Goal: Information Seeking & Learning: Learn about a topic

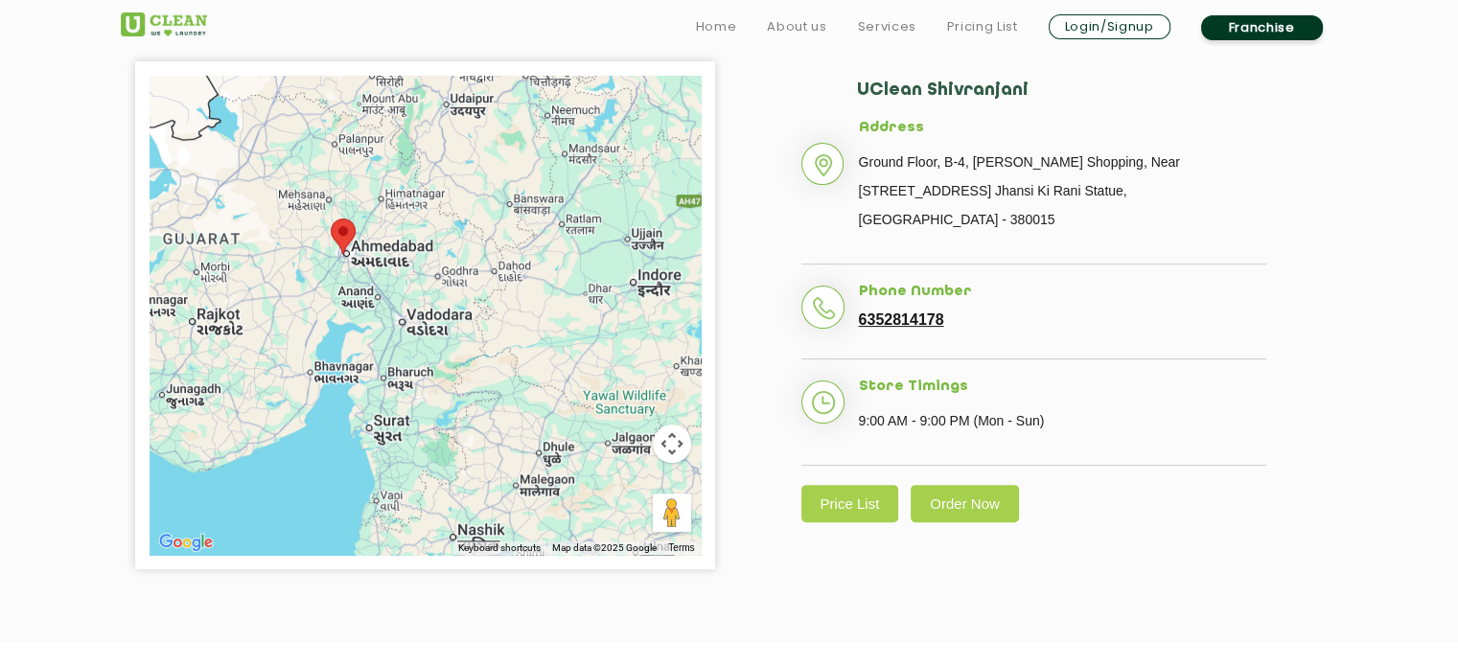
scroll to position [455, 0]
click at [847, 490] on link "Price List" at bounding box center [850, 502] width 98 height 37
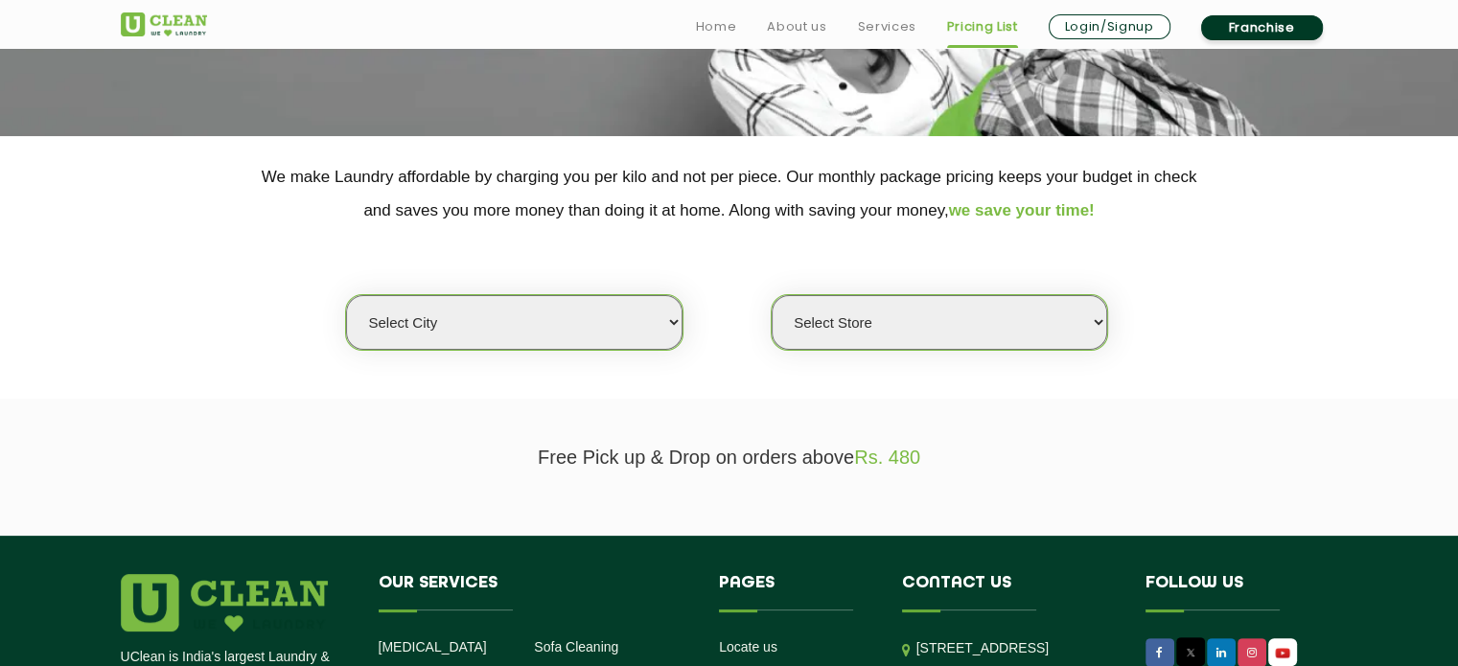
scroll to position [318, 0]
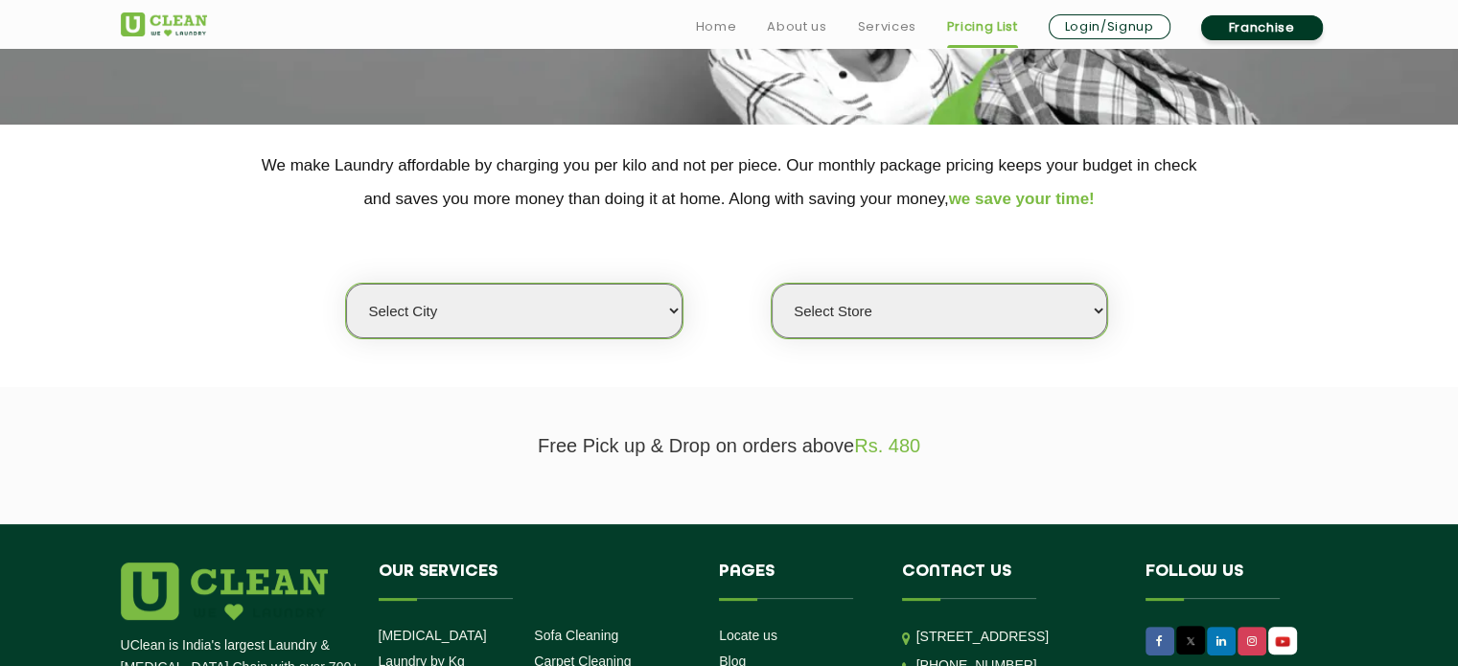
click at [598, 285] on select "Select city [GEOGRAPHIC_DATA] [GEOGRAPHIC_DATA] [GEOGRAPHIC_DATA] [GEOGRAPHIC_D…" at bounding box center [513, 311] width 335 height 55
select select "12"
click at [346, 284] on select "Select city [GEOGRAPHIC_DATA] [GEOGRAPHIC_DATA] [GEOGRAPHIC_DATA] [GEOGRAPHIC_D…" at bounding box center [513, 311] width 335 height 55
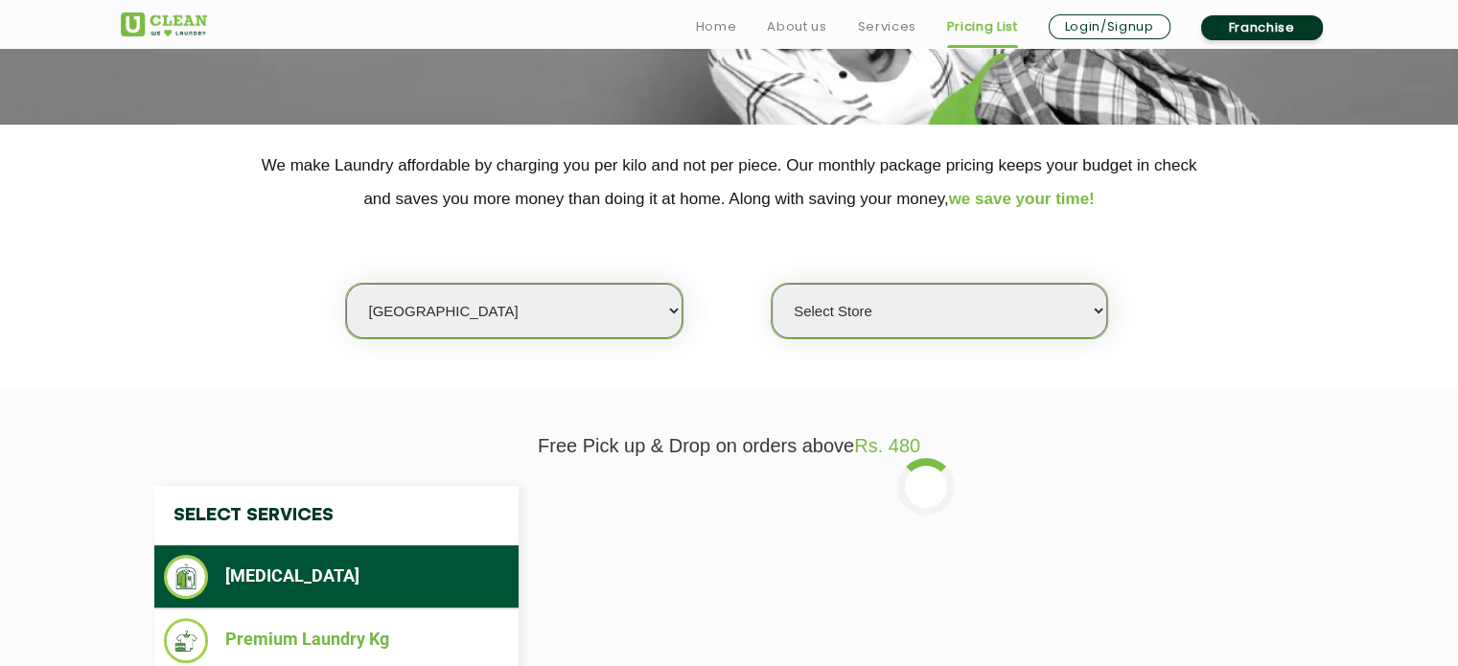
click at [878, 306] on select "Select Store UClean Shivranjani" at bounding box center [939, 311] width 335 height 55
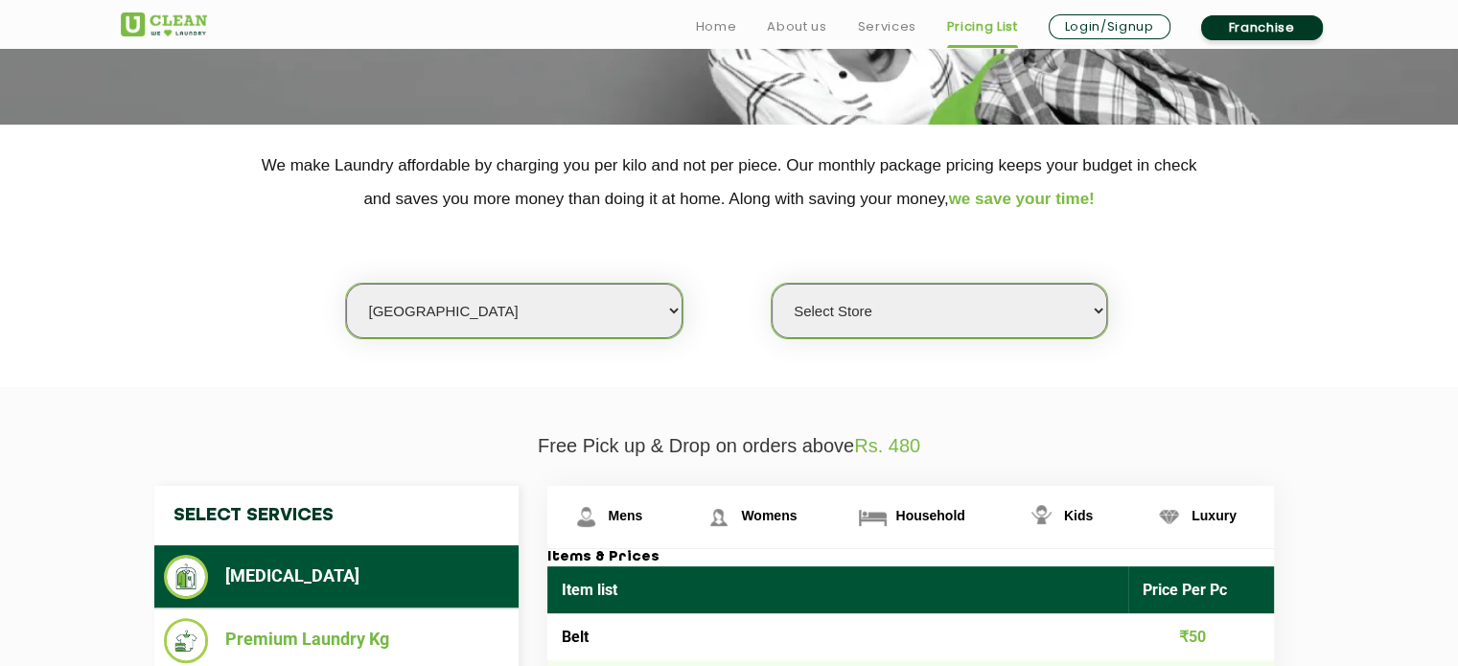
select select "25"
click at [772, 284] on select "Select Store UClean Shivranjani" at bounding box center [939, 311] width 335 height 55
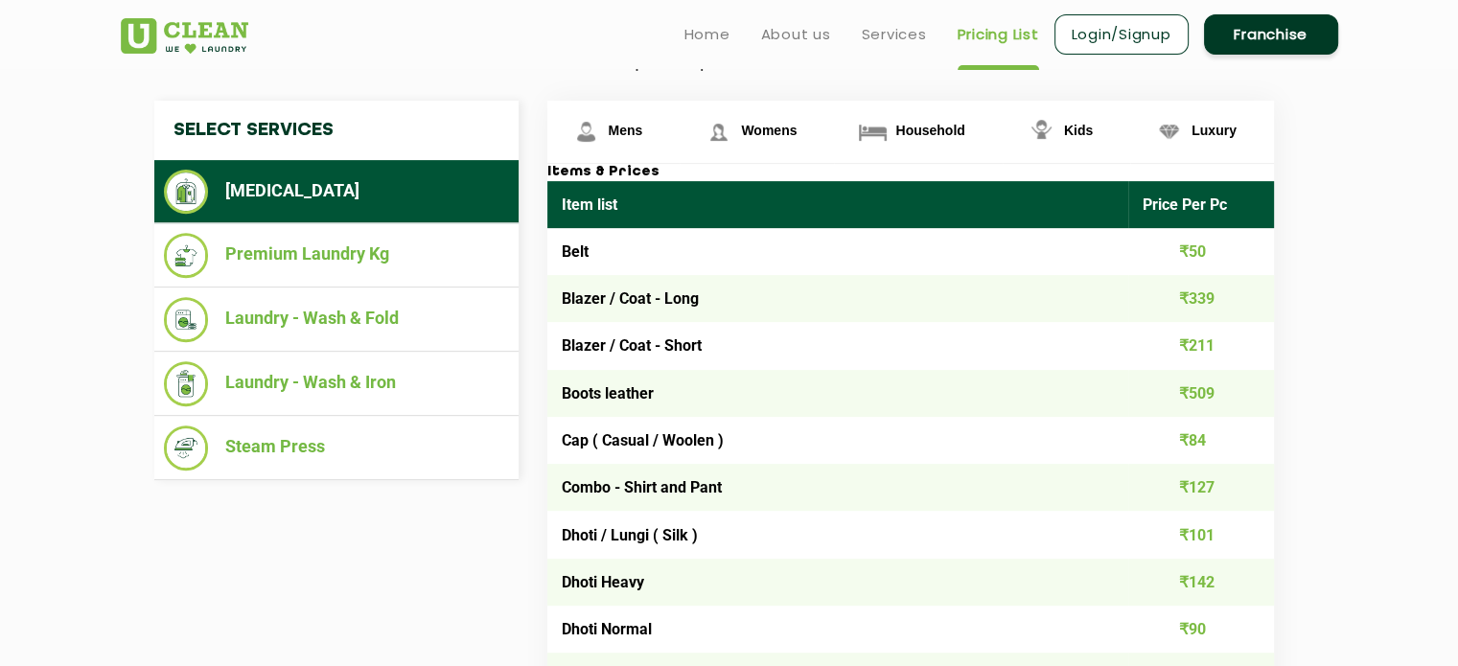
scroll to position [636, 0]
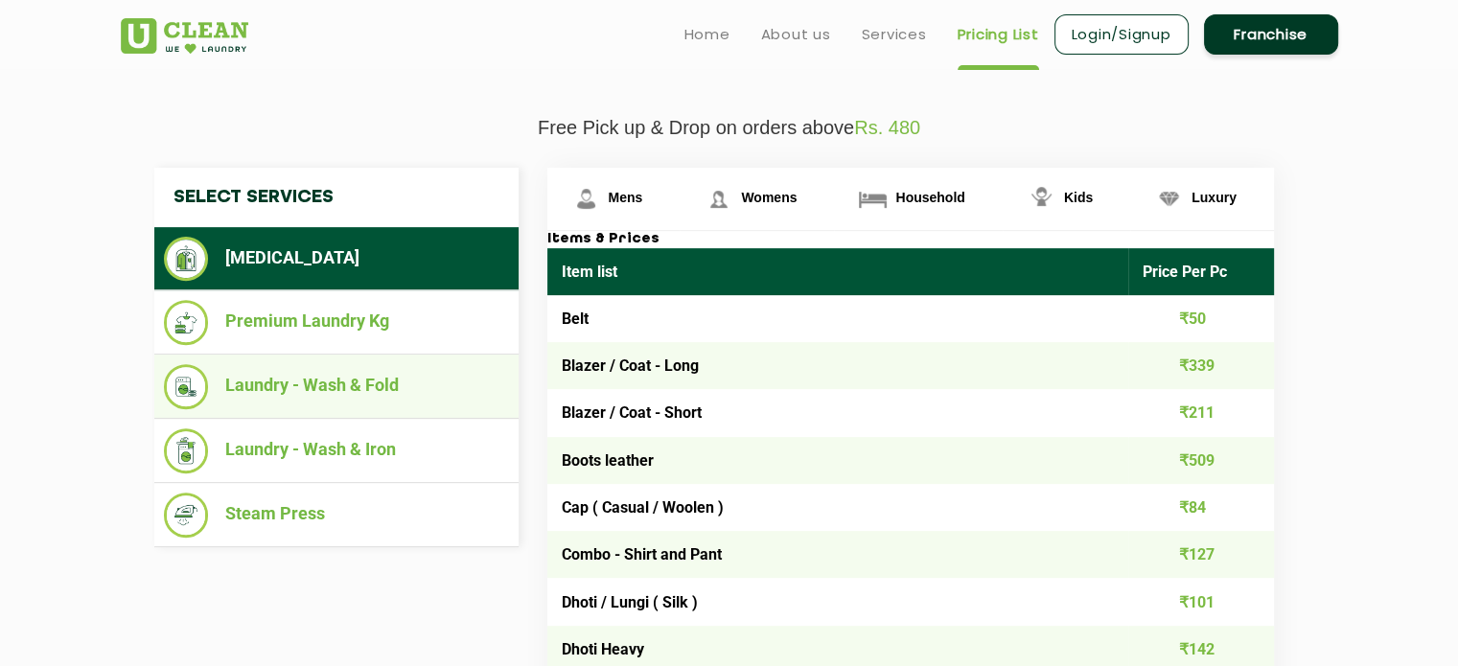
click at [476, 384] on li "Laundry - Wash & Fold" at bounding box center [336, 386] width 345 height 45
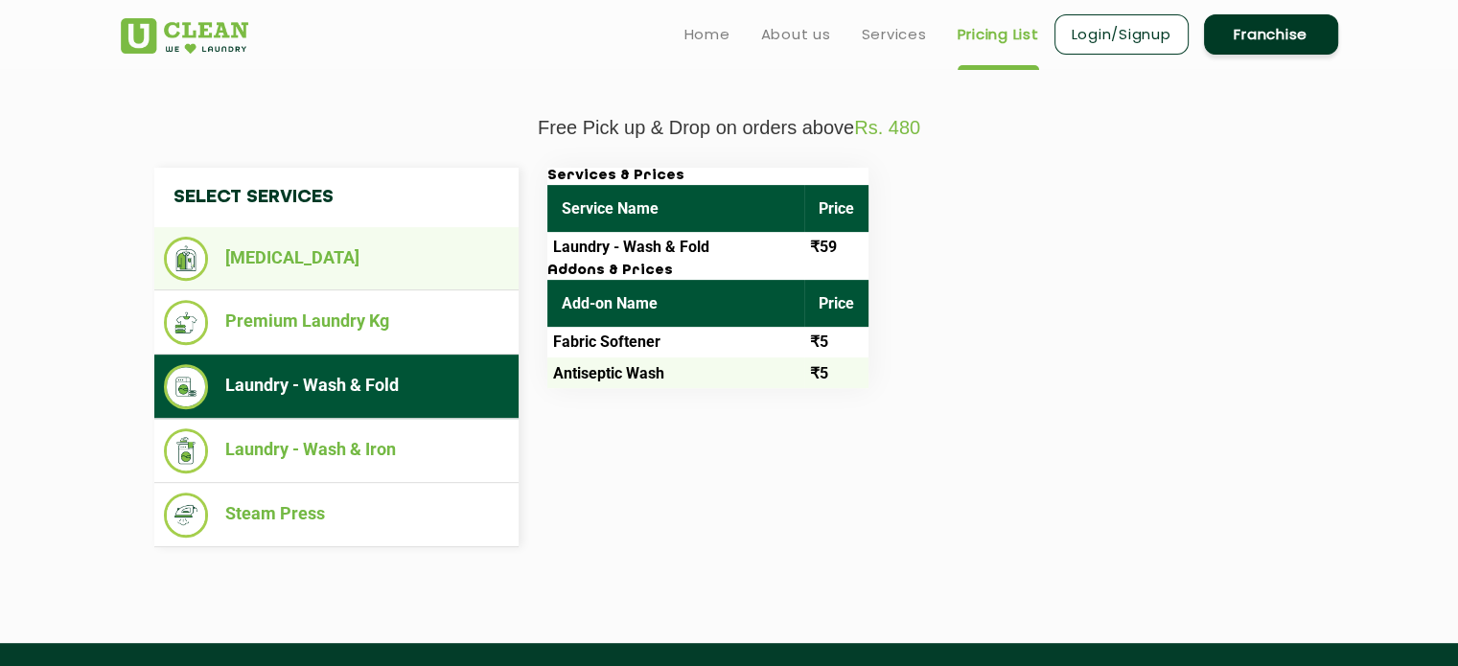
click at [412, 256] on li "[MEDICAL_DATA]" at bounding box center [336, 259] width 345 height 44
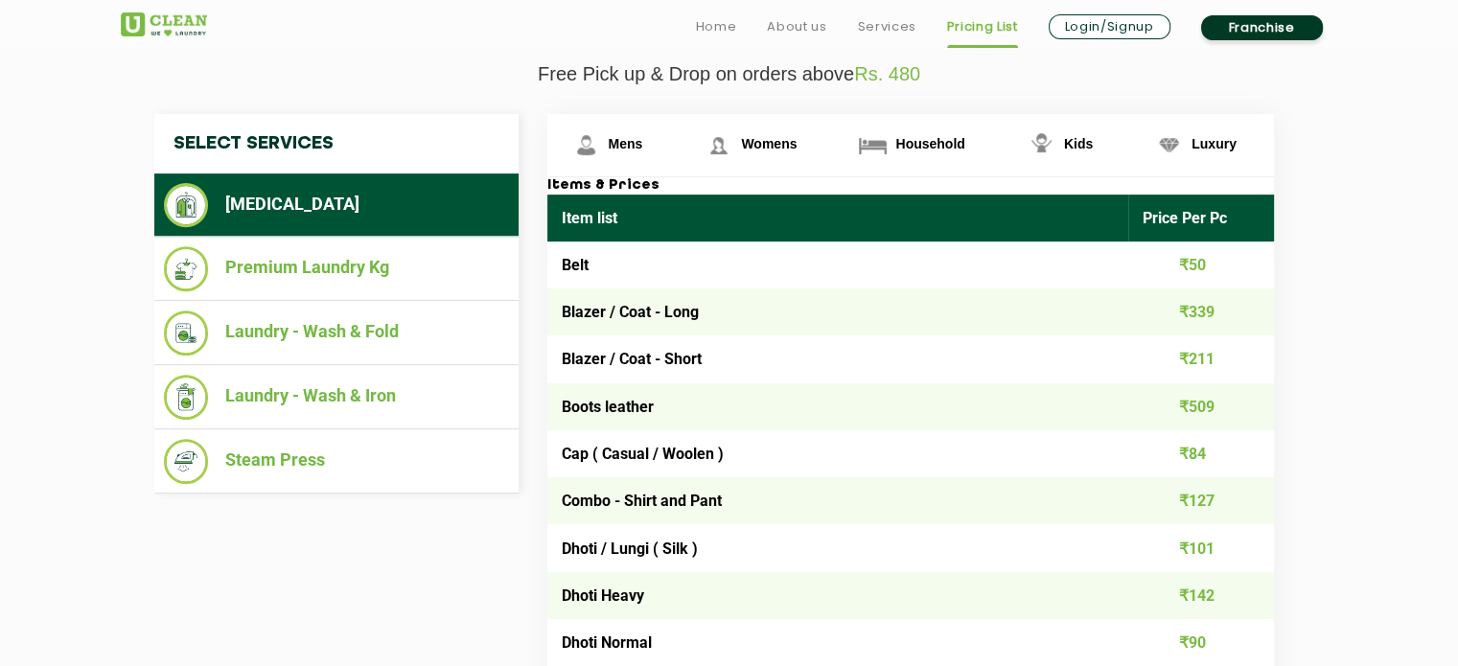
scroll to position [692, 0]
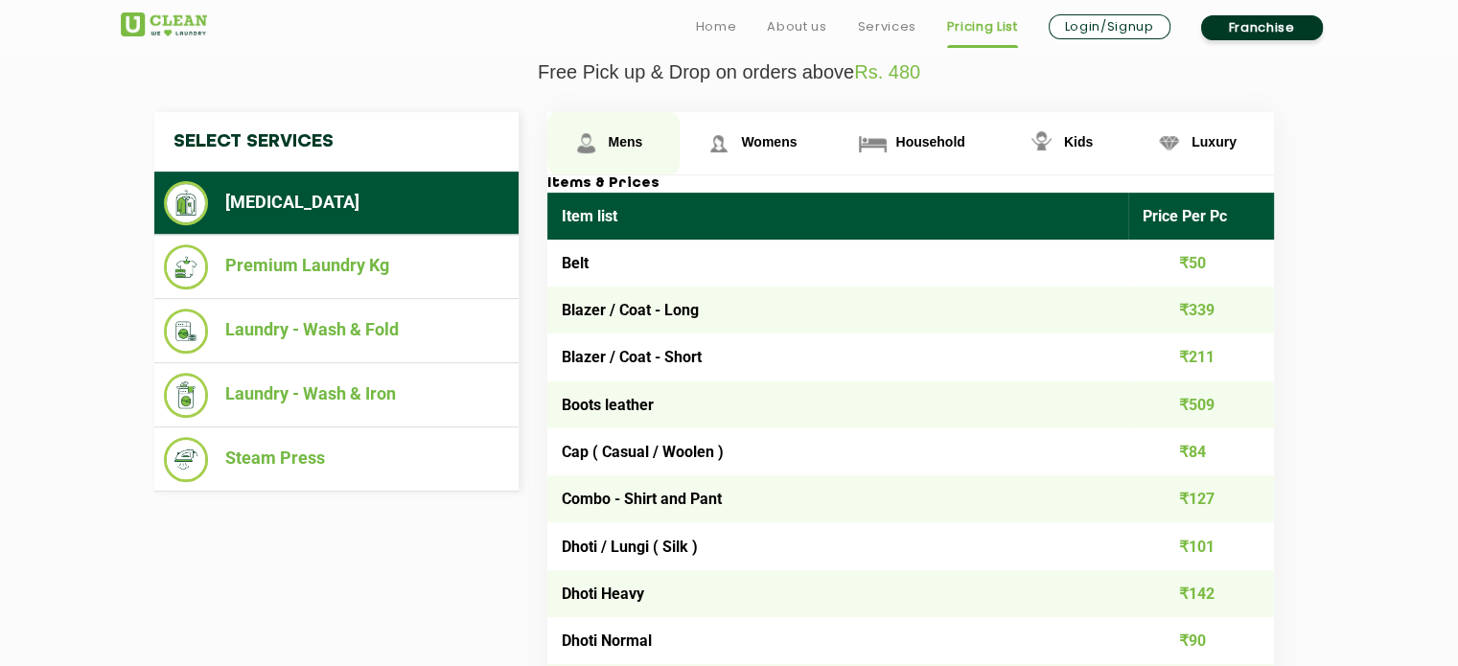
click at [599, 145] on img at bounding box center [586, 144] width 34 height 34
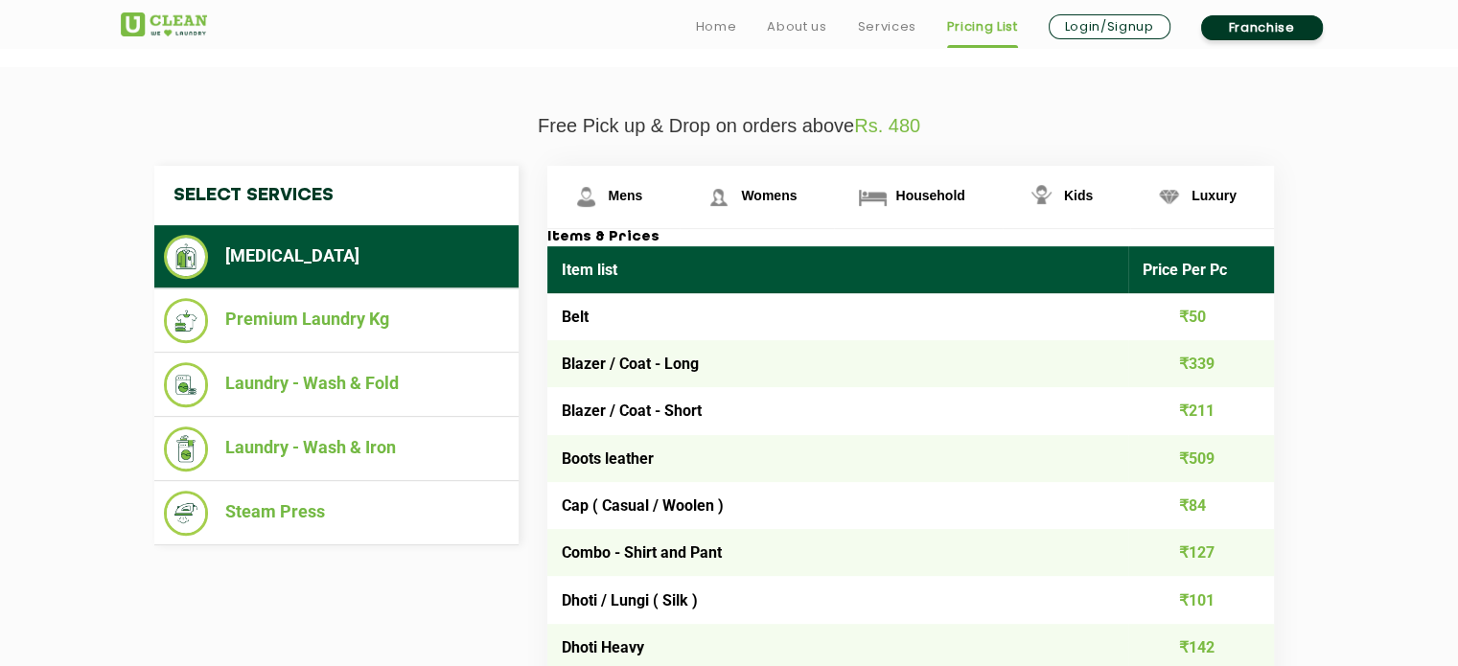
scroll to position [639, 0]
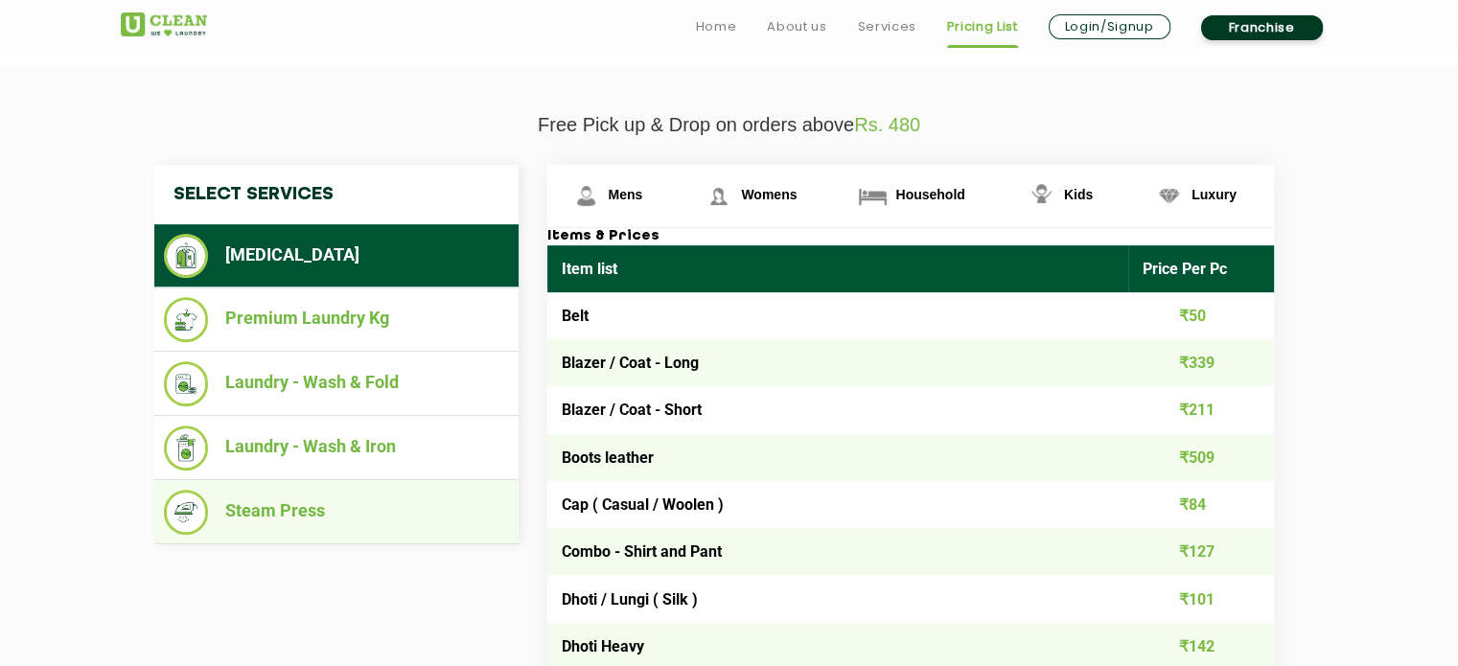
click at [346, 501] on li "Steam Press" at bounding box center [336, 512] width 345 height 45
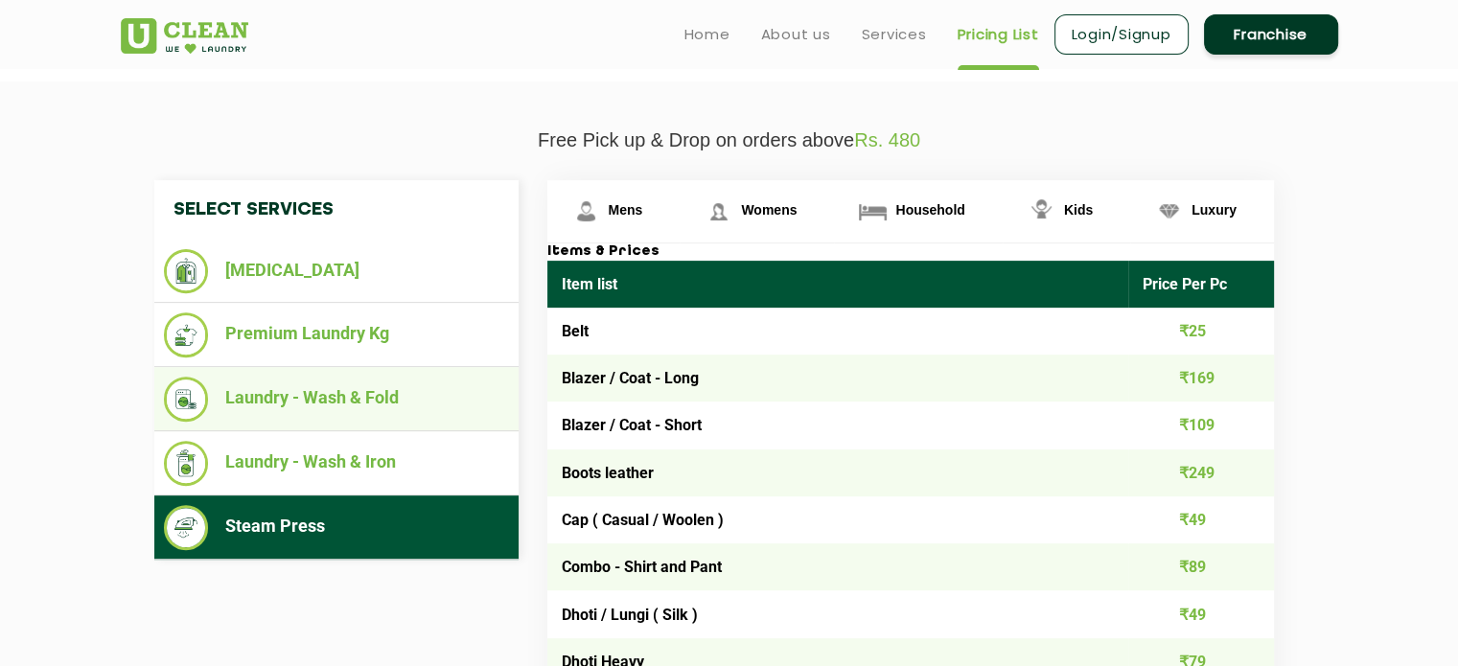
scroll to position [623, 0]
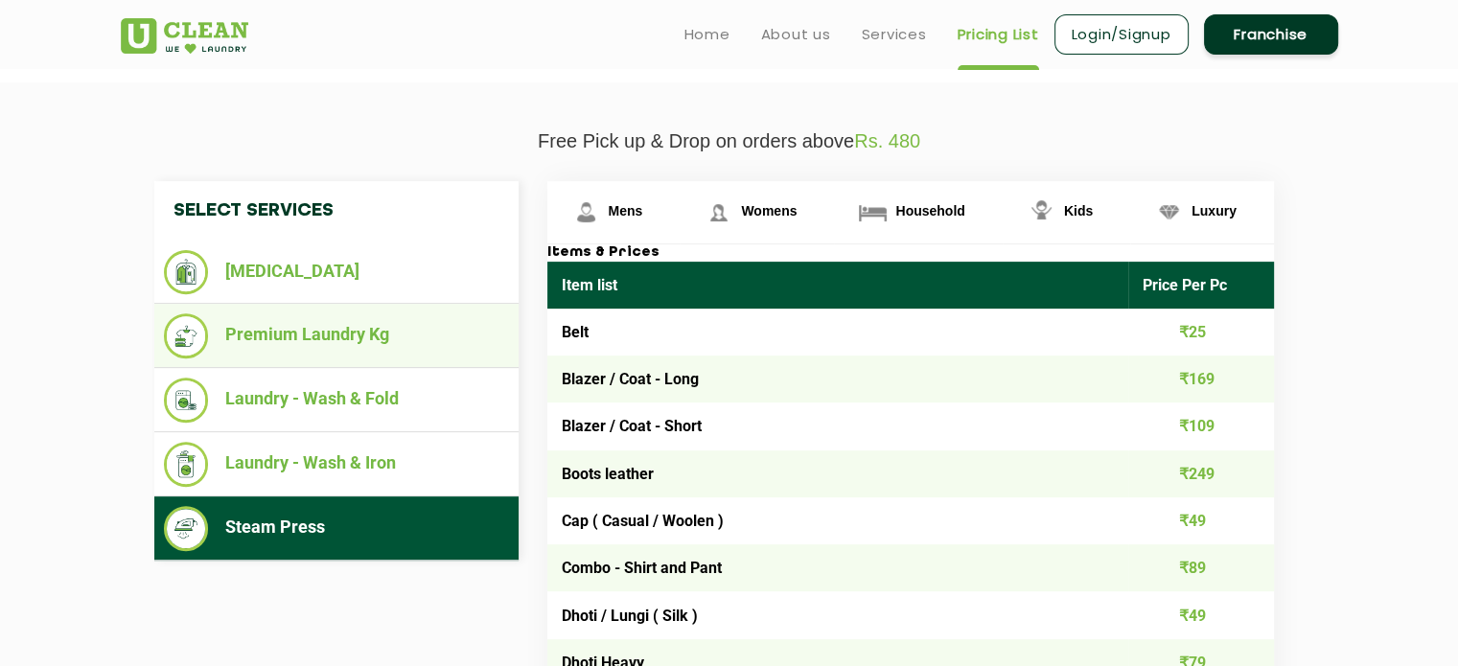
click at [376, 339] on li "Premium Laundry Kg" at bounding box center [336, 335] width 345 height 45
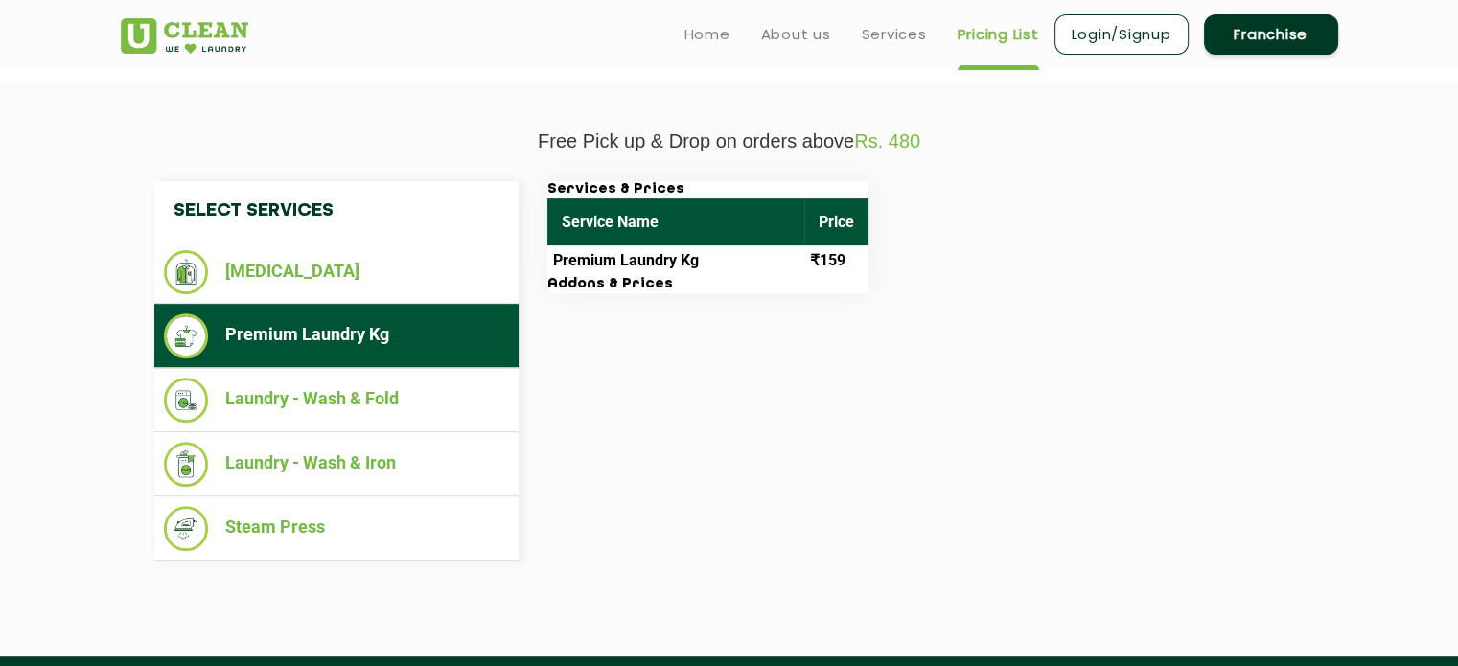
scroll to position [455, 0]
